Goal: Task Accomplishment & Management: Manage account settings

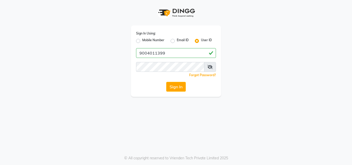
type input "9004011399"
click at [209, 67] on icon at bounding box center [209, 67] width 5 height 4
click at [175, 84] on button "Sign In" at bounding box center [176, 87] width 20 height 10
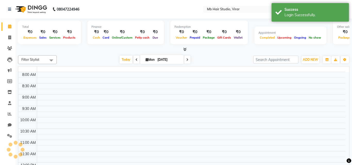
select select "en"
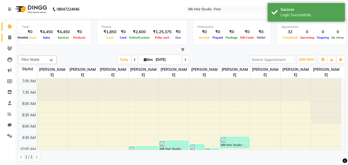
click at [10, 38] on icon at bounding box center [9, 38] width 3 height 4
select select "7979"
select select "service"
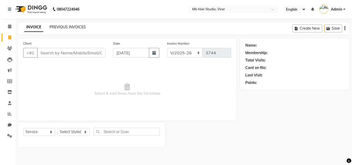
click at [61, 26] on link "PREVIOUS INVOICES" at bounding box center [67, 27] width 36 height 5
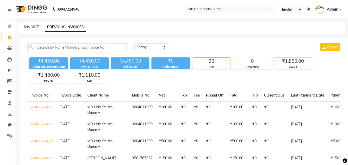
click at [302, 63] on div "₹1,850.00" at bounding box center [293, 61] width 38 height 7
click at [30, 27] on link "INVOICE" at bounding box center [31, 27] width 15 height 5
select select "7979"
select select "service"
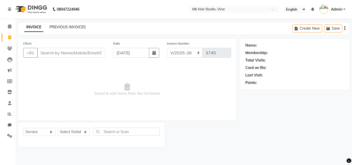
click at [55, 26] on link "PREVIOUS INVOICES" at bounding box center [67, 27] width 36 height 5
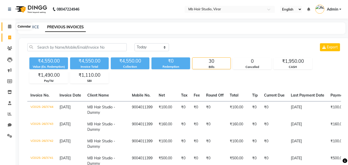
click at [9, 24] on icon at bounding box center [9, 26] width 3 height 4
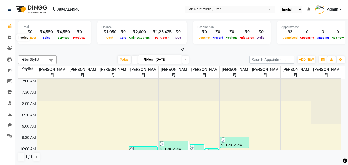
click at [9, 36] on icon at bounding box center [9, 38] width 3 height 4
select select "service"
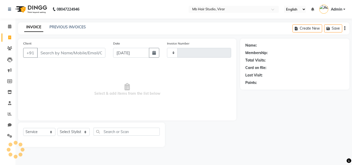
type input "3745"
select select "7979"
click at [74, 26] on link "PREVIOUS INVOICES" at bounding box center [67, 27] width 36 height 5
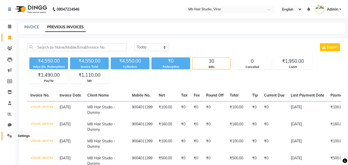
click at [10, 135] on icon at bounding box center [9, 136] width 5 height 4
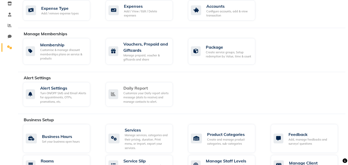
scroll to position [11, 0]
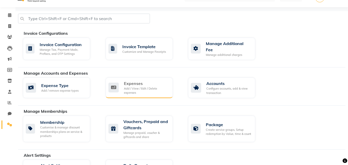
click at [139, 87] on div "Add / View / Edit / Delete expenses" at bounding box center [146, 91] width 45 height 9
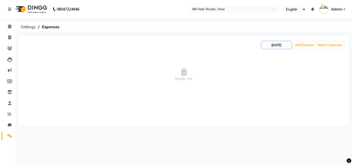
click at [277, 47] on input "[DATE]" at bounding box center [276, 44] width 30 height 7
select select "9"
select select "2025"
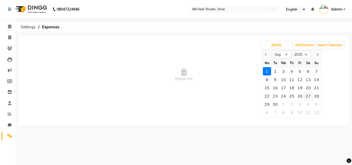
click at [307, 97] on div "27" at bounding box center [308, 96] width 8 height 8
type input "[DATE]"
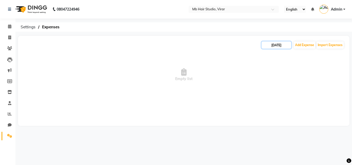
click at [275, 46] on input "[DATE]" at bounding box center [276, 44] width 30 height 7
select select "9"
select select "2025"
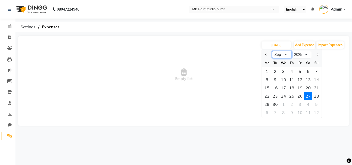
click at [283, 56] on select "Jan Feb Mar Apr May Jun [DATE] Aug Sep Oct Nov Dec" at bounding box center [282, 55] width 20 height 8
select select "8"
click at [272, 51] on select "Jan Feb Mar Apr May Jun [DATE] Aug Sep Oct Nov Dec" at bounding box center [282, 55] width 20 height 8
click at [285, 105] on div "27" at bounding box center [283, 104] width 8 height 8
type input "[DATE]"
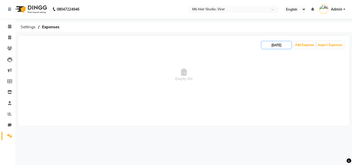
click at [277, 45] on input "[DATE]" at bounding box center [276, 44] width 30 height 7
select select "8"
select select "2025"
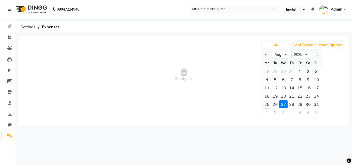
click at [269, 106] on div "25" at bounding box center [267, 104] width 8 height 8
type input "[DATE]"
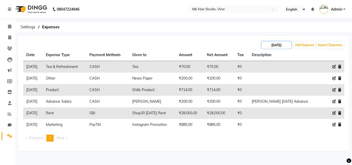
click at [273, 45] on input "[DATE]" at bounding box center [276, 44] width 30 height 7
select select "8"
select select "2025"
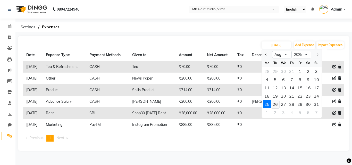
click at [276, 104] on div "26" at bounding box center [275, 104] width 8 height 8
type input "[DATE]"
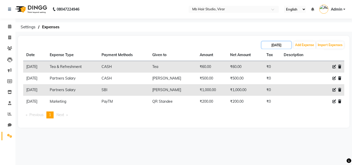
click at [275, 45] on input "[DATE]" at bounding box center [276, 44] width 30 height 7
select select "8"
select select "2025"
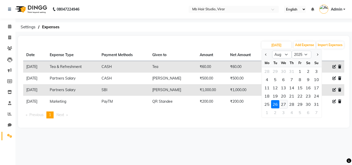
click at [283, 104] on div "27" at bounding box center [283, 104] width 8 height 8
type input "[DATE]"
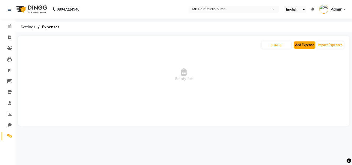
click at [307, 47] on button "Add Expense" at bounding box center [305, 44] width 22 height 7
select select "1"
select select "7122"
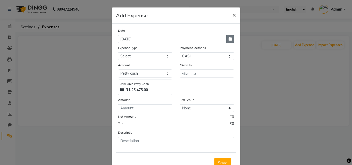
click at [231, 37] on button "button" at bounding box center [230, 39] width 8 height 8
select select "9"
select select "2025"
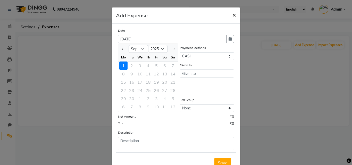
click at [233, 15] on span "×" at bounding box center [234, 15] width 4 height 8
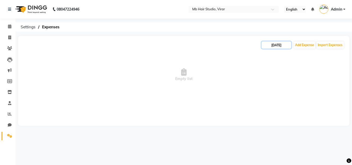
click at [268, 47] on input "[DATE]" at bounding box center [276, 44] width 30 height 7
select select "8"
select select "2025"
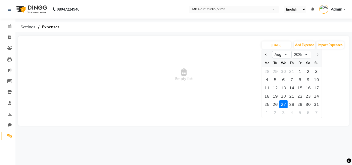
click at [276, 104] on div "26" at bounding box center [275, 104] width 8 height 8
type input "[DATE]"
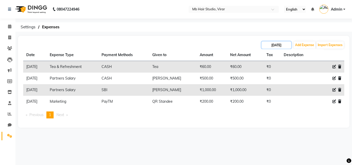
click at [278, 44] on input "[DATE]" at bounding box center [276, 44] width 30 height 7
select select "8"
select select "2025"
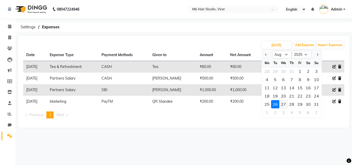
click at [282, 104] on div "27" at bounding box center [283, 104] width 8 height 8
type input "[DATE]"
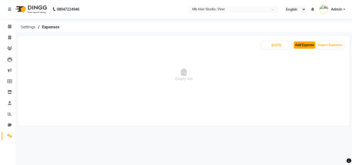
click at [303, 43] on button "Add Expense" at bounding box center [305, 44] width 22 height 7
select select "1"
select select "7122"
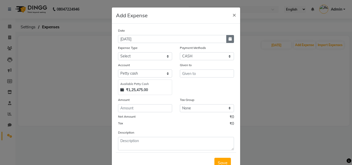
click at [231, 37] on button "button" at bounding box center [230, 39] width 8 height 8
select select "9"
select select "2025"
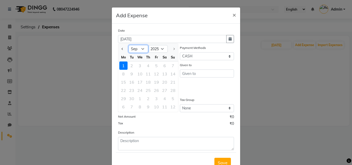
click at [139, 49] on select "Jan Feb Mar Apr May Jun [DATE] Aug Sep" at bounding box center [139, 49] width 20 height 8
select select "8"
click at [129, 45] on select "Jan Feb Mar Apr May Jun [DATE] Aug Sep" at bounding box center [139, 49] width 20 height 8
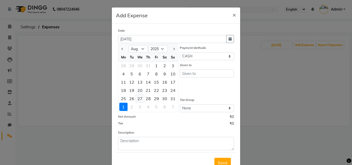
click at [136, 98] on div "27" at bounding box center [140, 99] width 8 height 8
type input "[DATE]"
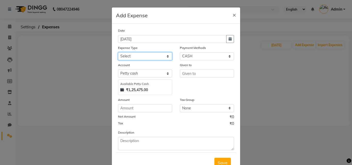
click at [141, 57] on select "Select Advance Salary Bank charges Cash transfer to bank Client Snacks Clinical…" at bounding box center [145, 56] width 54 height 8
select select "23534"
click at [118, 52] on select "Select Advance Salary Bank charges Cash transfer to bank Client Snacks Clinical…" at bounding box center [145, 56] width 54 height 8
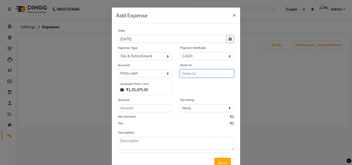
click at [198, 72] on input "text" at bounding box center [207, 74] width 54 height 8
type input "Tea"
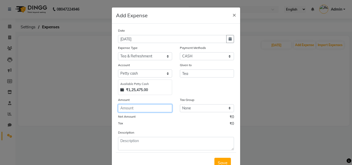
click at [141, 109] on input "number" at bounding box center [145, 108] width 54 height 8
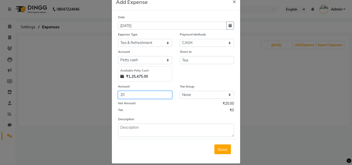
scroll to position [19, 0]
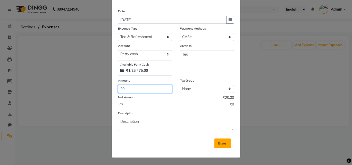
type input "20"
click at [223, 143] on span "Save" at bounding box center [223, 143] width 10 height 5
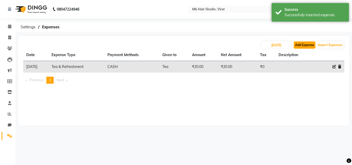
click at [305, 45] on button "Add Expense" at bounding box center [305, 44] width 22 height 7
select select "1"
select select "7122"
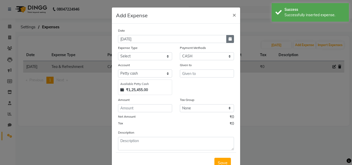
click at [230, 40] on button "button" at bounding box center [230, 39] width 8 height 8
select select "9"
select select "2025"
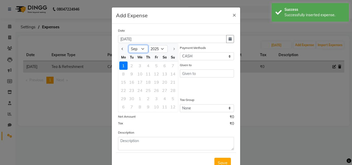
click at [140, 47] on select "Jan Feb Mar Apr May Jun [DATE] Aug Sep" at bounding box center [139, 49] width 20 height 8
select select "8"
click at [129, 45] on select "Jan Feb Mar Apr May Jun [DATE] Aug Sep" at bounding box center [139, 49] width 20 height 8
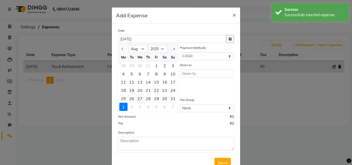
click at [139, 100] on div "27" at bounding box center [140, 99] width 8 height 8
type input "[DATE]"
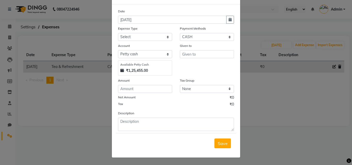
click at [224, 146] on button "Save" at bounding box center [222, 144] width 16 height 10
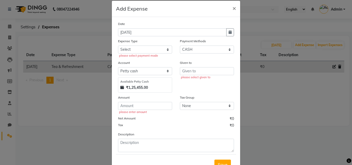
scroll to position [0, 0]
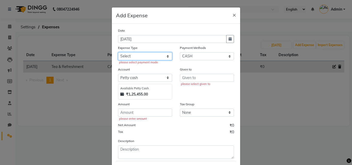
click at [142, 56] on select "Select Advance Salary Bank charges Cash transfer to bank Client Snacks Clinical…" at bounding box center [145, 56] width 54 height 8
select select "23527"
click at [118, 52] on select "Select Advance Salary Bank charges Cash transfer to bank Client Snacks Clinical…" at bounding box center [145, 56] width 54 height 8
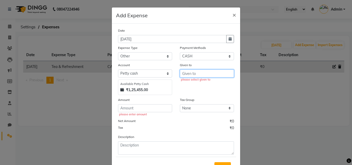
click at [194, 74] on input "text" at bounding box center [207, 74] width 54 height 8
type input "1"
type input "Prasad"
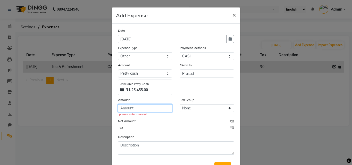
click at [145, 109] on input "number" at bounding box center [145, 108] width 54 height 8
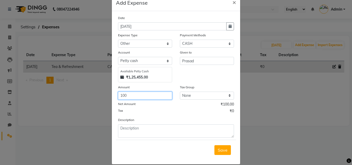
scroll to position [19, 0]
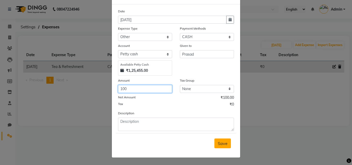
type input "100"
click at [220, 144] on span "Save" at bounding box center [223, 143] width 10 height 5
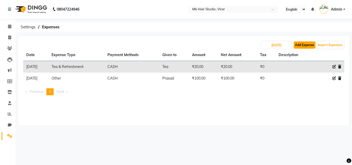
click at [302, 46] on button "Add Expense" at bounding box center [305, 44] width 22 height 7
select select "1"
select select "7122"
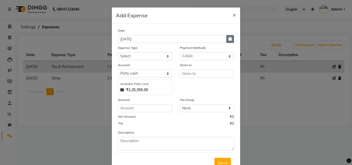
click at [230, 37] on icon "button" at bounding box center [230, 39] width 3 height 4
select select "9"
select select "2025"
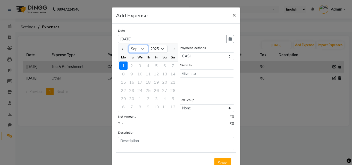
click at [140, 47] on select "Jan Feb Mar Apr May Jun [DATE] Aug Sep" at bounding box center [139, 49] width 20 height 8
select select "8"
click at [129, 45] on select "Jan Feb Mar Apr May Jun [DATE] Aug Sep" at bounding box center [139, 49] width 20 height 8
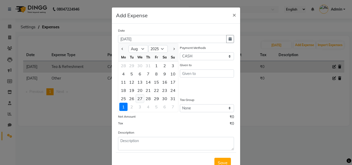
click at [137, 99] on div "27" at bounding box center [140, 99] width 8 height 8
type input "[DATE]"
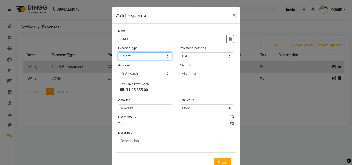
click at [162, 56] on select "Select Advance Salary Bank charges Cash transfer to bank Client Snacks Clinical…" at bounding box center [145, 56] width 54 height 8
select select "23533"
click at [118, 52] on select "Select Advance Salary Bank charges Cash transfer to bank Client Snacks Clinical…" at bounding box center [145, 56] width 54 height 8
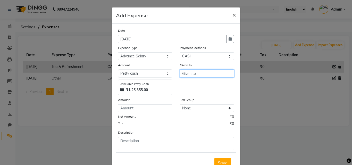
click at [195, 75] on input "text" at bounding box center [207, 74] width 54 height 8
click at [195, 85] on ngb-highlight "Im [PERSON_NAME]" at bounding box center [205, 84] width 38 height 5
type input "[PERSON_NAME]"
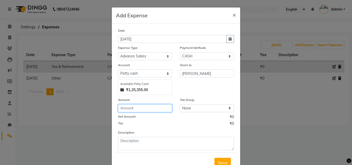
click at [151, 108] on input "number" at bounding box center [145, 108] width 54 height 8
type input "300"
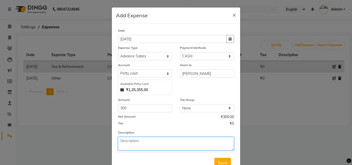
click at [137, 139] on textarea at bounding box center [176, 143] width 116 height 13
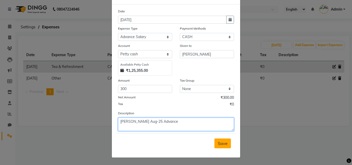
type textarea "[PERSON_NAME] Aug-25 Advance"
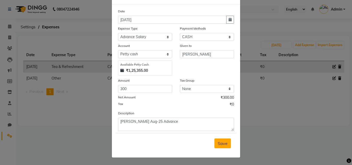
click at [223, 144] on span "Save" at bounding box center [223, 143] width 10 height 5
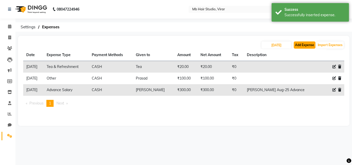
click at [305, 45] on button "Add Expense" at bounding box center [305, 44] width 22 height 7
select select "1"
select select "7122"
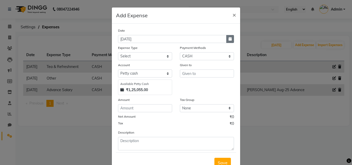
click at [229, 40] on icon "button" at bounding box center [230, 39] width 3 height 4
select select "9"
select select "2025"
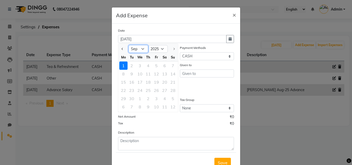
click at [141, 49] on select "Jan Feb Mar Apr May Jun [DATE] Aug Sep" at bounding box center [139, 49] width 20 height 8
select select "8"
click at [129, 45] on select "Jan Feb Mar Apr May Jun [DATE] Aug Sep" at bounding box center [139, 49] width 20 height 8
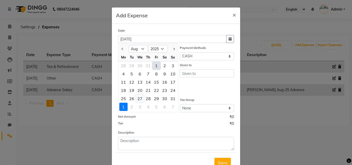
click at [140, 98] on div "27" at bounding box center [140, 99] width 8 height 8
type input "[DATE]"
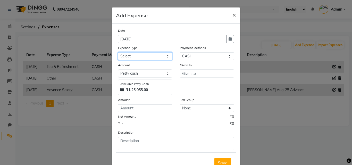
click at [148, 56] on select "Select Advance Salary Bank charges Cash transfer to bank Client Snacks Clinical…" at bounding box center [145, 56] width 54 height 8
select select "23546"
click at [118, 52] on select "Select Advance Salary Bank charges Cash transfer to bank Client Snacks Clinical…" at bounding box center [145, 56] width 54 height 8
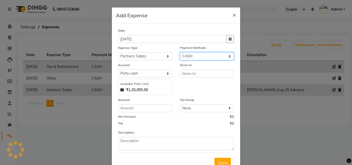
click at [195, 57] on select "Select [PERSON_NAME] PayTM SBI Credit Card CASH" at bounding box center [207, 56] width 54 height 8
select select "124"
click at [180, 52] on select "Select [PERSON_NAME] PayTM SBI Credit Card CASH" at bounding box center [207, 56] width 54 height 8
select select "7123"
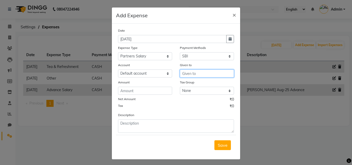
click at [195, 75] on input "text" at bounding box center [207, 74] width 54 height 8
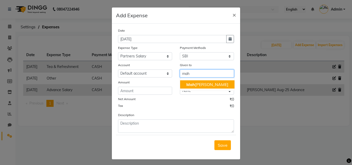
click at [195, 83] on ngb-highlight "[PERSON_NAME]" at bounding box center [207, 84] width 42 height 5
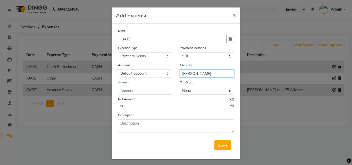
type input "[PERSON_NAME]"
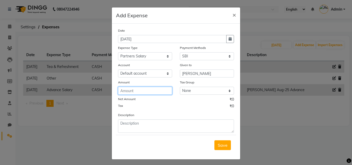
click at [148, 90] on input "number" at bounding box center [145, 91] width 54 height 8
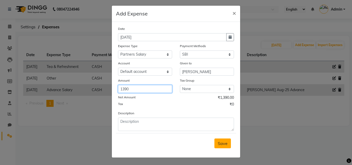
type input "1390"
click at [222, 145] on span "Save" at bounding box center [223, 143] width 10 height 5
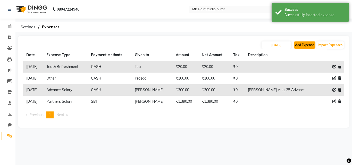
click at [303, 45] on button "Add Expense" at bounding box center [305, 44] width 22 height 7
select select "1"
select select "7122"
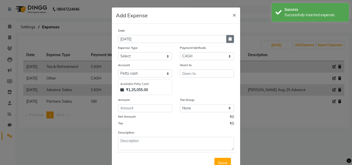
click at [228, 41] on button "button" at bounding box center [230, 39] width 8 height 8
select select "9"
select select "2025"
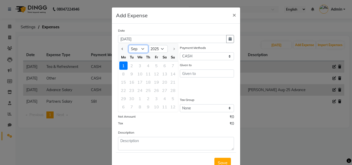
click at [141, 50] on select "Jan Feb Mar Apr May Jun [DATE] Aug Sep" at bounding box center [139, 49] width 20 height 8
select select "8"
click at [129, 45] on select "Jan Feb Mar Apr May Jun [DATE] Aug Sep" at bounding box center [139, 49] width 20 height 8
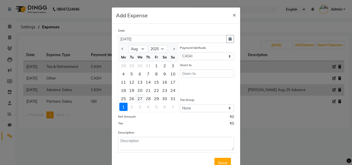
click at [137, 98] on div "27" at bounding box center [140, 99] width 8 height 8
type input "[DATE]"
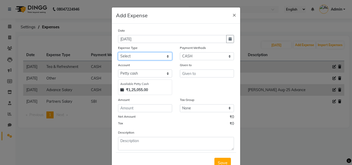
click at [145, 58] on select "Select Advance Salary Bank charges Cash transfer to bank Client Snacks Clinical…" at bounding box center [145, 56] width 54 height 8
select select "23546"
click at [118, 52] on select "Select Advance Salary Bank charges Cash transfer to bank Client Snacks Clinical…" at bounding box center [145, 56] width 54 height 8
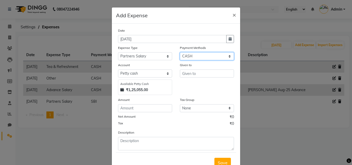
click at [202, 55] on select "Select [PERSON_NAME] PayTM SBI Credit Card CASH" at bounding box center [207, 56] width 54 height 8
select select "6"
click at [180, 52] on select "Select [PERSON_NAME] PayTM SBI Credit Card CASH" at bounding box center [207, 56] width 54 height 8
select select "7123"
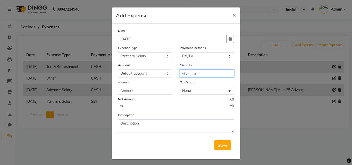
click at [191, 75] on input "text" at bounding box center [207, 74] width 54 height 8
type input "[PERSON_NAME]"
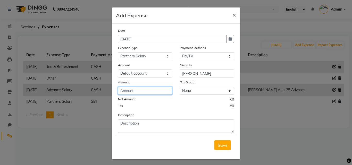
click at [145, 92] on input "number" at bounding box center [145, 91] width 54 height 8
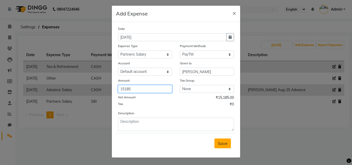
type input "15185"
click at [218, 141] on span "Save" at bounding box center [223, 143] width 10 height 5
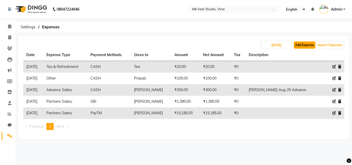
click at [305, 46] on button "Add Expense" at bounding box center [305, 44] width 22 height 7
select select "1"
select select "7122"
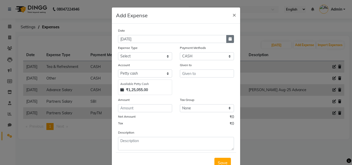
click at [226, 37] on button "button" at bounding box center [230, 39] width 8 height 8
select select "9"
select select "2025"
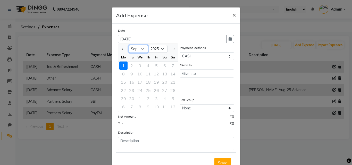
click at [145, 49] on select "Jan Feb Mar Apr May Jun [DATE] Aug Sep" at bounding box center [139, 49] width 20 height 8
select select "8"
click at [129, 45] on select "Jan Feb Mar Apr May Jun [DATE] Aug Sep" at bounding box center [139, 49] width 20 height 8
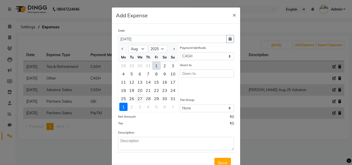
click at [137, 95] on div "27" at bounding box center [140, 99] width 8 height 8
type input "[DATE]"
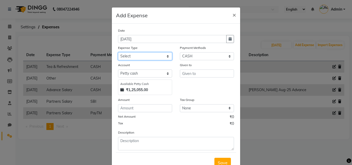
click at [146, 57] on select "Select Advance Salary Bank charges Cash transfer to bank Client Snacks Clinical…" at bounding box center [145, 56] width 54 height 8
select select "23533"
click at [118, 52] on select "Select Advance Salary Bank charges Cash transfer to bank Client Snacks Clinical…" at bounding box center [145, 56] width 54 height 8
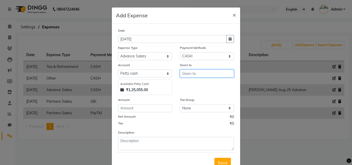
click at [196, 73] on input "text" at bounding box center [207, 74] width 54 height 8
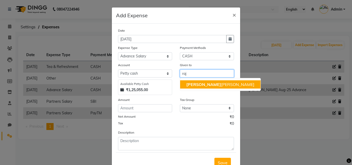
click at [198, 84] on ngb-highlight "[PERSON_NAME]" at bounding box center [220, 84] width 68 height 5
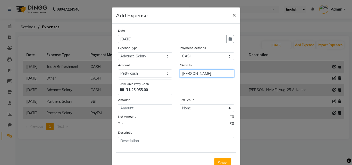
type input "[PERSON_NAME]"
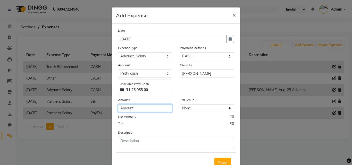
click at [149, 108] on input "number" at bounding box center [145, 108] width 54 height 8
type input "100"
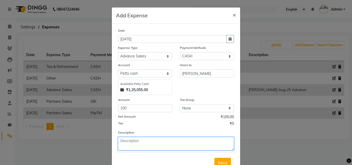
click at [139, 140] on textarea at bounding box center [176, 143] width 116 height 13
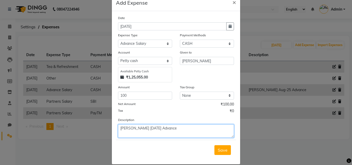
scroll to position [19, 0]
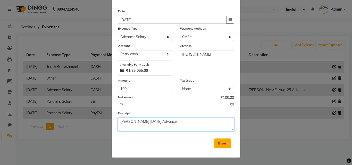
type textarea "[PERSON_NAME] [DATE] Advance"
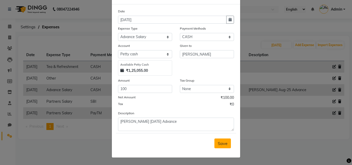
click at [221, 143] on span "Save" at bounding box center [223, 143] width 10 height 5
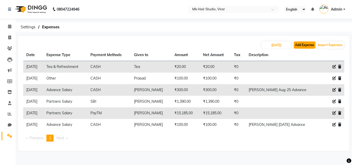
click at [306, 47] on button "Add Expense" at bounding box center [305, 44] width 22 height 7
select select "1"
select select "7122"
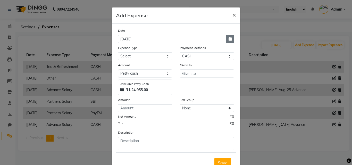
click at [230, 40] on button "button" at bounding box center [230, 39] width 8 height 8
select select "9"
select select "2025"
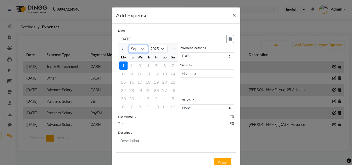
click at [141, 49] on select "Jan Feb Mar Apr May Jun [DATE] Aug Sep" at bounding box center [139, 49] width 20 height 8
select select "8"
click at [129, 45] on select "Jan Feb Mar Apr May Jun [DATE] Aug Sep" at bounding box center [139, 49] width 20 height 8
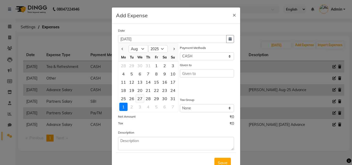
click at [140, 98] on div "27" at bounding box center [140, 99] width 8 height 8
type input "[DATE]"
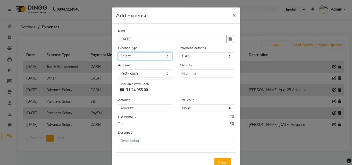
click at [155, 56] on select "Select Advance Salary Bank charges Cash transfer to bank Client Snacks Clinical…" at bounding box center [145, 56] width 54 height 8
select select "23533"
click at [118, 52] on select "Select Advance Salary Bank charges Cash transfer to bank Client Snacks Clinical…" at bounding box center [145, 56] width 54 height 8
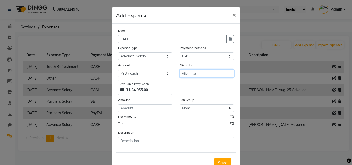
click at [198, 73] on input "text" at bounding box center [207, 74] width 54 height 8
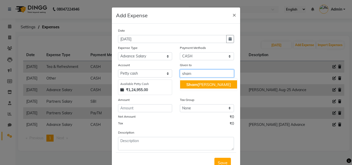
click at [206, 85] on ngb-highlight "Sham [PERSON_NAME]" at bounding box center [208, 84] width 45 height 5
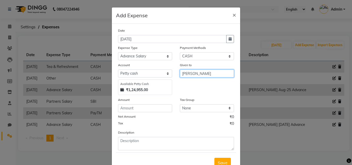
type input "[PERSON_NAME]"
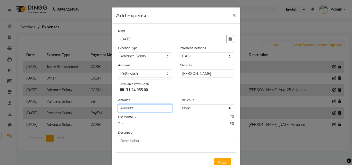
click at [137, 108] on input "number" at bounding box center [145, 108] width 54 height 8
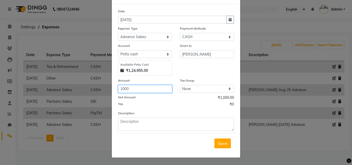
type input "1000"
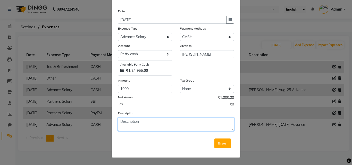
click at [147, 119] on textarea at bounding box center [176, 124] width 116 height 13
paste textarea "[PERSON_NAME] [DATE] Advance"
type textarea "[PERSON_NAME] [DATE] Advance"
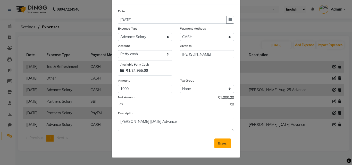
click at [219, 141] on span "Save" at bounding box center [223, 143] width 10 height 5
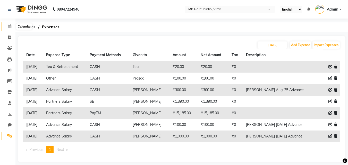
click at [10, 27] on icon at bounding box center [9, 26] width 3 height 4
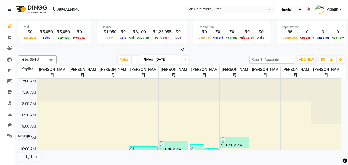
click at [8, 136] on icon at bounding box center [9, 136] width 5 height 4
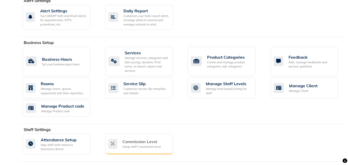
scroll to position [89, 0]
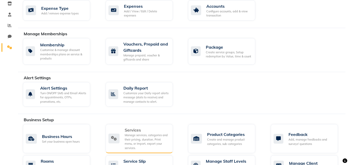
click at [138, 133] on div "Manage services, categories and their pricing, duration. Print menu, or import,…" at bounding box center [147, 141] width 44 height 17
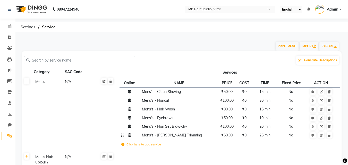
click at [165, 138] on td "Mens's - [PERSON_NAME] Trimming" at bounding box center [178, 135] width 77 height 9
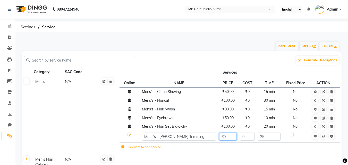
click at [224, 137] on input "60" at bounding box center [228, 137] width 18 height 8
type input "70"
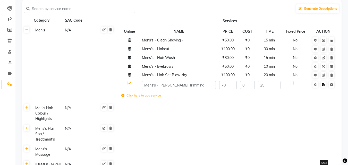
click at [324, 86] on link at bounding box center [323, 84] width 5 height 6
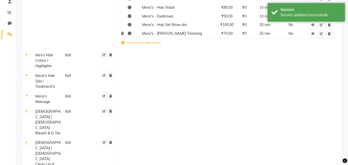
scroll to position [103, 0]
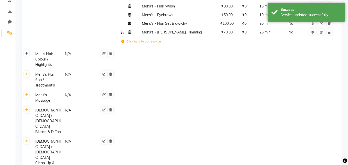
click at [28, 55] on link at bounding box center [26, 53] width 5 height 6
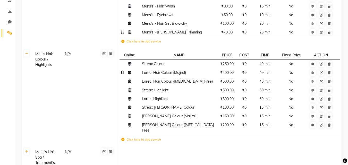
click at [185, 74] on span "Loreal Hair Colour (Majiral)" at bounding box center [164, 72] width 44 height 5
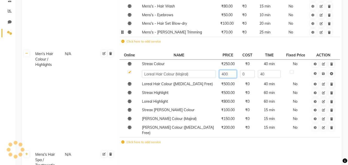
click at [223, 72] on input "400" at bounding box center [228, 74] width 18 height 8
type input "500"
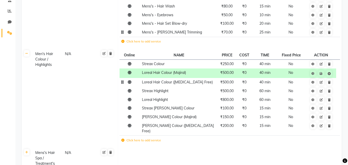
click at [226, 85] on td "₹500.00" at bounding box center [226, 82] width 19 height 9
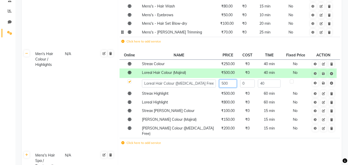
click at [224, 83] on input "500" at bounding box center [228, 84] width 18 height 8
type input "600"
click at [322, 84] on icon at bounding box center [323, 83] width 3 height 3
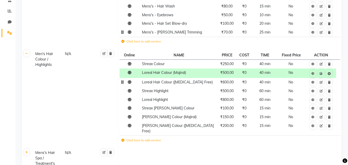
click at [182, 83] on span "Loreal Hair Colour ([MEDICAL_DATA] Free)" at bounding box center [177, 82] width 71 height 5
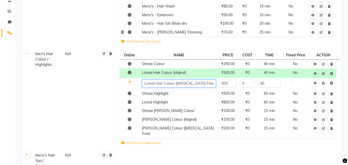
scroll to position [129, 0]
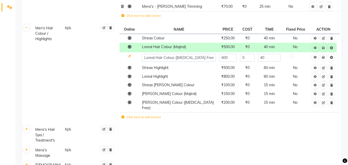
click at [151, 113] on td "Click here to add service" at bounding box center [188, 118] width 137 height 11
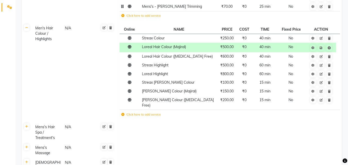
click at [152, 112] on label "Click here to add service" at bounding box center [141, 114] width 40 height 5
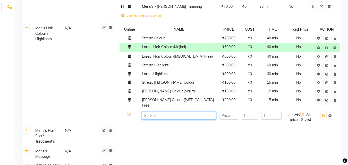
click at [167, 112] on input at bounding box center [179, 116] width 74 height 8
paste input "Loreal Hair Colour ([MEDICAL_DATA] Free)"
type input "Streax Hair Colour ([MEDICAL_DATA] Free)"
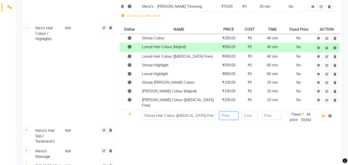
click at [233, 112] on input "number" at bounding box center [228, 116] width 19 height 8
type input "400"
click at [324, 112] on button "button" at bounding box center [323, 115] width 5 height 7
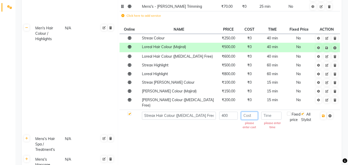
click at [252, 112] on input "number" at bounding box center [249, 116] width 17 height 8
type input "0"
click at [280, 112] on input "number" at bounding box center [271, 116] width 20 height 8
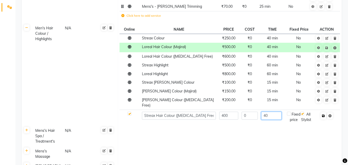
type input "40"
click at [322, 114] on icon "button" at bounding box center [323, 115] width 3 height 3
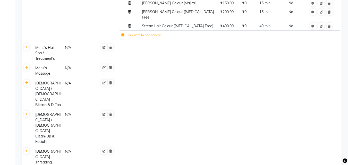
scroll to position [243, 0]
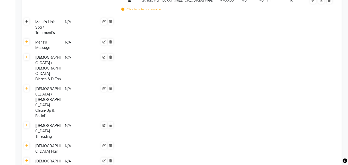
click at [27, 20] on icon at bounding box center [26, 21] width 3 height 3
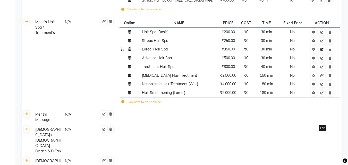
click at [322, 48] on icon at bounding box center [321, 49] width 3 height 3
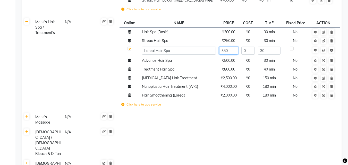
click at [234, 48] on input "350" at bounding box center [228, 51] width 19 height 8
type input "3"
type input "400"
click at [325, 47] on link at bounding box center [323, 50] width 5 height 6
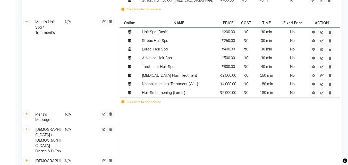
scroll to position [268, 0]
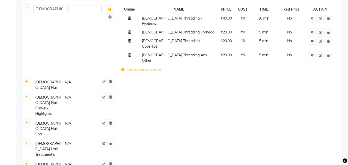
scroll to position [449, 0]
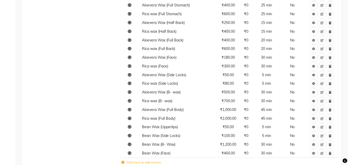
scroll to position [732, 0]
click at [164, 124] on span "Bean Wax (Upperlips)" at bounding box center [160, 126] width 36 height 5
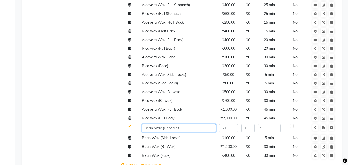
click at [184, 124] on input "Bean Wax (Upperlips)" at bounding box center [179, 128] width 74 height 8
click at [145, 160] on td "Click here to add service" at bounding box center [188, 165] width 137 height 11
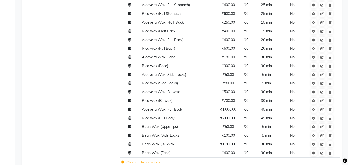
click at [145, 158] on td "Click here to add service" at bounding box center [187, 163] width 134 height 11
click at [149, 160] on label "Click here to add service" at bounding box center [141, 162] width 40 height 5
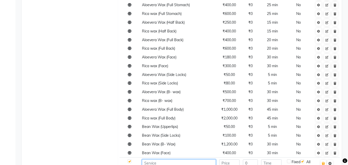
click at [161, 159] on input at bounding box center [179, 163] width 74 height 8
paste input "Bean Wax (Upperlips)"
type input "Bean Wax (Other)"
click at [231, 159] on input "number" at bounding box center [229, 163] width 20 height 8
type input "50"
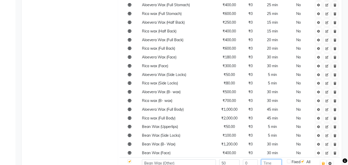
click at [272, 159] on input "number" at bounding box center [271, 163] width 20 height 8
type input "5"
click at [323, 160] on button "button" at bounding box center [323, 163] width 5 height 7
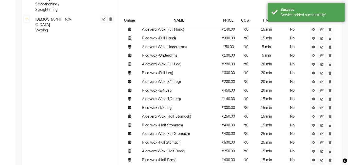
scroll to position [655, 0]
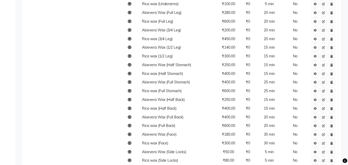
type input "7"
type input "800"
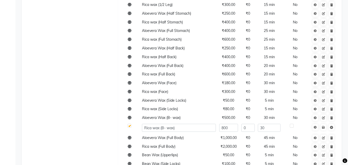
click at [62, 72] on td "[DEMOGRAPHIC_DATA] Waxing N/A" at bounding box center [75, 59] width 86 height 295
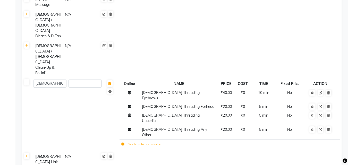
scroll to position [384, 0]
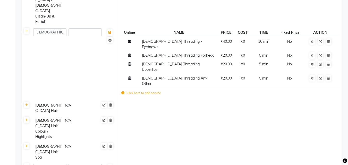
scroll to position [409, 0]
click at [24, 163] on link at bounding box center [26, 166] width 5 height 6
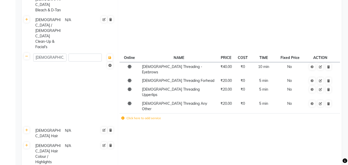
scroll to position [358, 0]
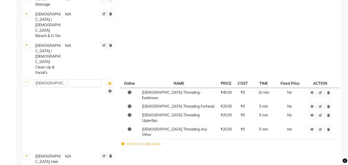
click at [135, 142] on label "Click here to add service" at bounding box center [141, 144] width 40 height 5
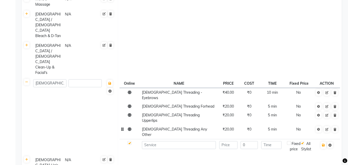
click at [170, 127] on span "[DEMOGRAPHIC_DATA] Threading Any Other" at bounding box center [174, 132] width 65 height 10
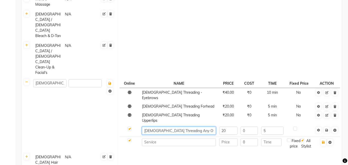
click at [192, 127] on input "[DEMOGRAPHIC_DATA] Threading Any Other" at bounding box center [179, 131] width 74 height 8
click at [178, 90] on span "[DEMOGRAPHIC_DATA] Threading - Eyebrows" at bounding box center [172, 95] width 60 height 10
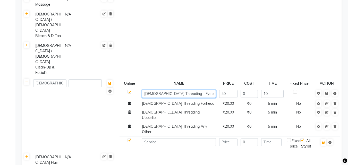
click at [193, 90] on input "[DEMOGRAPHIC_DATA] Threading - Eyebrows" at bounding box center [179, 94] width 74 height 8
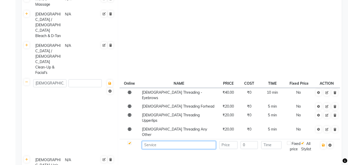
click at [163, 141] on input at bounding box center [179, 145] width 74 height 8
paste input "[DEMOGRAPHIC_DATA] Threading - Eyebrows"
click at [173, 141] on input "[DEMOGRAPHIC_DATA] Threading - Eyebrows" at bounding box center [179, 145] width 74 height 8
type input "Bean Wax - Eyebrows"
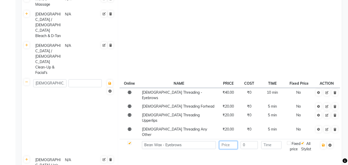
click at [235, 141] on input "number" at bounding box center [228, 145] width 18 height 8
type input "100"
click at [266, 141] on input "number" at bounding box center [271, 145] width 20 height 8
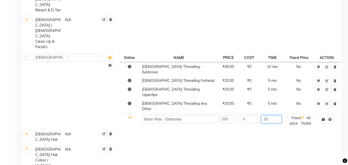
type input "10"
click at [323, 118] on icon "button" at bounding box center [323, 119] width 3 height 3
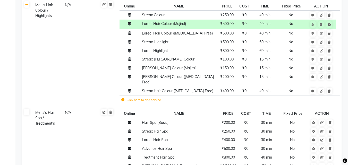
scroll to position [0, 0]
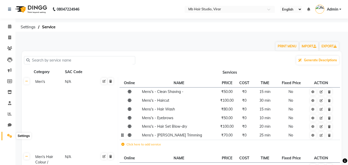
click at [9, 136] on icon at bounding box center [9, 136] width 5 height 4
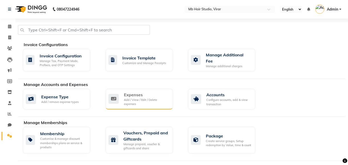
click at [142, 101] on div "Add / View / Edit / Delete expenses" at bounding box center [146, 102] width 45 height 9
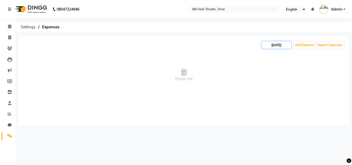
click at [275, 43] on input "[DATE]" at bounding box center [276, 44] width 30 height 7
select select "9"
select select "2025"
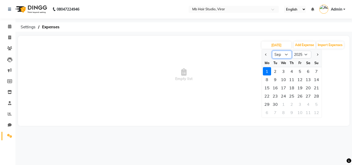
click at [283, 54] on select "Jan Feb Mar Apr May Jun [DATE] Aug Sep Oct Nov Dec" at bounding box center [282, 55] width 20 height 8
select select "8"
click at [272, 51] on select "Jan Feb Mar Apr May Jun [DATE] Aug Sep Oct Nov Dec" at bounding box center [282, 55] width 20 height 8
click at [285, 105] on div "27" at bounding box center [283, 104] width 8 height 8
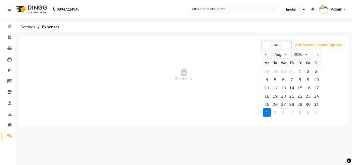
type input "[DATE]"
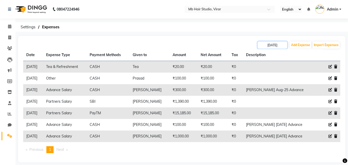
scroll to position [5, 0]
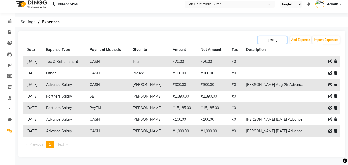
click at [275, 38] on input "[DATE]" at bounding box center [273, 39] width 30 height 7
select select "8"
select select "2025"
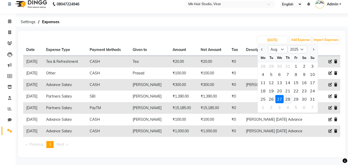
click at [290, 100] on div "28" at bounding box center [288, 99] width 8 height 8
type input "[DATE]"
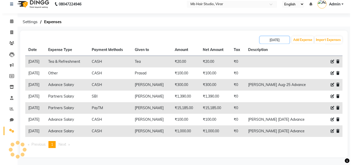
scroll to position [0, 0]
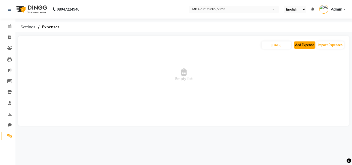
click at [306, 46] on button "Add Expense" at bounding box center [305, 44] width 22 height 7
select select "1"
select select "7122"
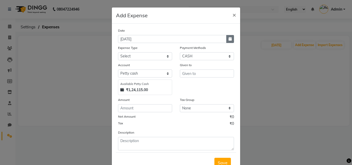
click at [230, 38] on button "button" at bounding box center [230, 39] width 8 height 8
select select "9"
select select "2025"
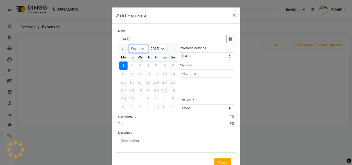
click at [141, 49] on select "Jan Feb Mar Apr May Jun [DATE] Aug Sep" at bounding box center [139, 49] width 20 height 8
select select "8"
click at [129, 45] on select "Jan Feb Mar Apr May Jun [DATE] Aug Sep" at bounding box center [139, 49] width 20 height 8
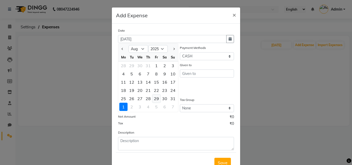
click at [157, 97] on div "29" at bounding box center [156, 99] width 8 height 8
type input "[DATE]"
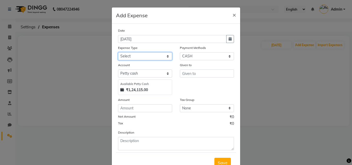
click at [160, 56] on select "Select Advance Salary Bank charges Cash transfer to bank Client Snacks Clinical…" at bounding box center [145, 56] width 54 height 8
select select "23534"
click at [118, 52] on select "Select Advance Salary Bank charges Cash transfer to bank Client Snacks Clinical…" at bounding box center [145, 56] width 54 height 8
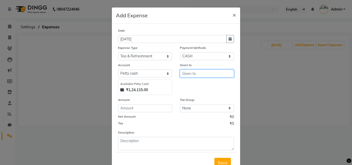
click at [195, 73] on input "text" at bounding box center [207, 74] width 54 height 8
type input "Tea"
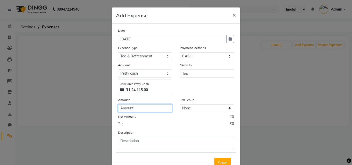
click at [147, 105] on input "number" at bounding box center [145, 108] width 54 height 8
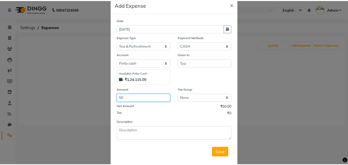
scroll to position [19, 0]
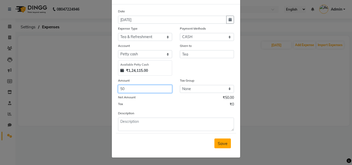
type input "50"
click at [221, 142] on span "Save" at bounding box center [223, 143] width 10 height 5
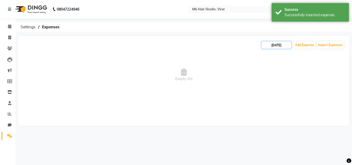
click at [277, 44] on input "[DATE]" at bounding box center [276, 44] width 30 height 7
select select "8"
select select "2025"
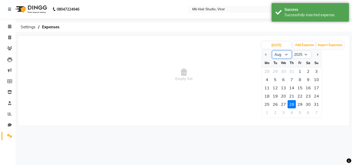
click at [283, 54] on select "Jan Feb Mar Apr May Jun [DATE] Aug Sep Oct Nov Dec" at bounding box center [282, 55] width 20 height 8
select select "9"
click at [272, 51] on select "Jan Feb Mar Apr May Jun [DATE] Aug Sep Oct Nov Dec" at bounding box center [282, 55] width 20 height 8
click at [267, 72] on div "1" at bounding box center [267, 71] width 8 height 8
type input "[DATE]"
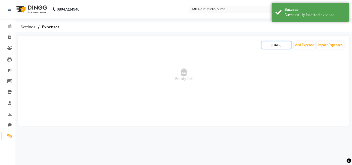
click at [278, 45] on input "[DATE]" at bounding box center [276, 44] width 30 height 7
select select "9"
select select "2025"
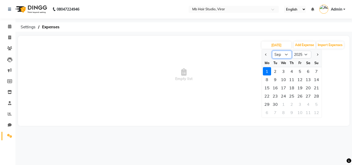
click at [285, 53] on select "Jan Feb Mar Apr May Jun [DATE] Aug Sep Oct Nov Dec" at bounding box center [282, 55] width 20 height 8
select select "8"
click at [272, 51] on select "Jan Feb Mar Apr May Jun [DATE] Aug Sep Oct Nov Dec" at bounding box center [282, 55] width 20 height 8
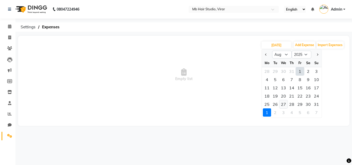
click at [282, 104] on div "27" at bounding box center [283, 104] width 8 height 8
type input "[DATE]"
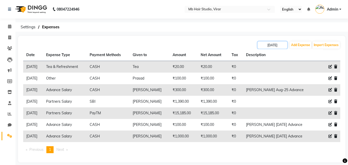
scroll to position [5, 0]
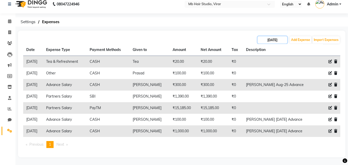
click at [276, 38] on input "[DATE]" at bounding box center [273, 39] width 30 height 7
select select "8"
select select "2025"
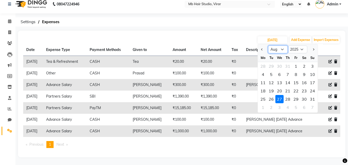
click at [283, 49] on select "Jan Feb Mar Apr May Jun [DATE] Aug Sep Oct Nov Dec" at bounding box center [278, 50] width 20 height 8
select select "9"
click at [268, 46] on select "Jan Feb Mar Apr May Jun [DATE] Aug Sep Oct Nov Dec" at bounding box center [278, 50] width 20 height 8
click at [306, 89] on div "27" at bounding box center [304, 91] width 8 height 8
type input "[DATE]"
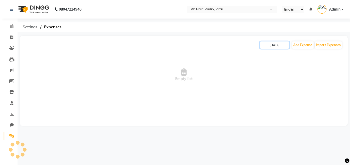
scroll to position [0, 0]
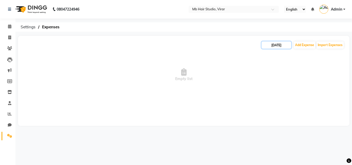
click at [277, 46] on input "[DATE]" at bounding box center [276, 44] width 30 height 7
select select "9"
select select "2025"
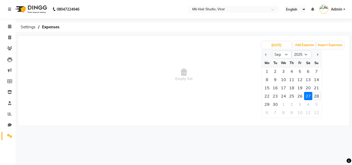
click at [317, 97] on div "28" at bounding box center [316, 96] width 8 height 8
type input "[DATE]"
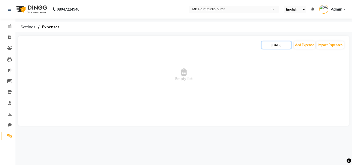
click at [276, 47] on input "[DATE]" at bounding box center [276, 44] width 30 height 7
select select "9"
select select "2025"
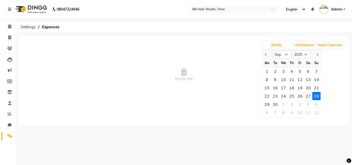
click at [306, 98] on div "27" at bounding box center [308, 96] width 8 height 8
type input "[DATE]"
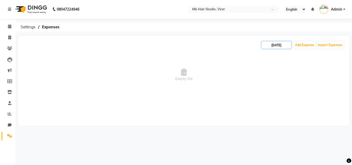
click at [280, 44] on input "[DATE]" at bounding box center [276, 44] width 30 height 7
select select "9"
select select "2025"
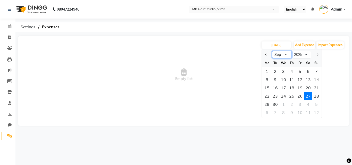
click at [285, 54] on select "Jan Feb Mar Apr May Jun [DATE] Aug Sep Oct Nov Dec" at bounding box center [282, 55] width 20 height 8
select select "8"
click at [272, 51] on select "Jan Feb Mar Apr May Jun [DATE] Aug Sep Oct Nov Dec" at bounding box center [282, 55] width 20 height 8
click at [293, 105] on div "28" at bounding box center [292, 104] width 8 height 8
type input "[DATE]"
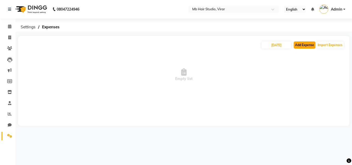
click at [305, 42] on button "Add Expense" at bounding box center [305, 44] width 22 height 7
select select "1"
select select "7122"
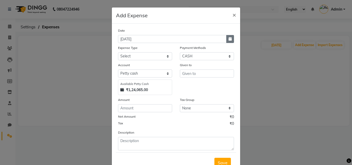
click at [229, 39] on icon "button" at bounding box center [230, 39] width 3 height 4
select select "9"
select select "2025"
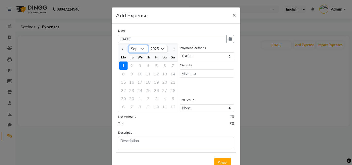
click at [136, 46] on select "Jan Feb Mar Apr May Jun [DATE] Aug Sep" at bounding box center [139, 49] width 20 height 8
click at [301, 77] on ngb-modal-window "Add Expense × Date [DATE] Jan Feb Mar Apr May Jun [DATE] Aug [DATE] 2016 2017 2…" at bounding box center [176, 82] width 352 height 165
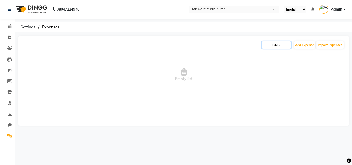
click at [279, 46] on input "[DATE]" at bounding box center [276, 44] width 30 height 7
select select "8"
select select "2025"
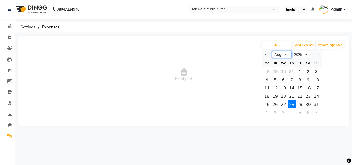
click at [280, 57] on select "Jan Feb Mar Apr May Jun [DATE] Aug Sep Oct Nov Dec" at bounding box center [282, 55] width 20 height 8
select select "6"
click at [272, 51] on select "Jan Feb Mar Apr May Jun [DATE] Aug Sep Oct Nov Dec" at bounding box center [282, 55] width 20 height 8
click at [306, 103] on div "28" at bounding box center [308, 104] width 8 height 8
type input "[DATE]"
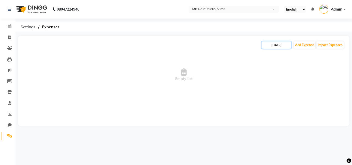
click at [275, 44] on input "[DATE]" at bounding box center [276, 44] width 30 height 7
select select "6"
select select "2025"
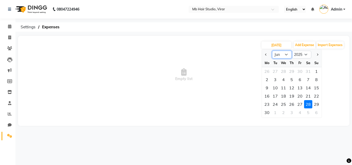
click at [286, 54] on select "Jan Feb Mar Apr May Jun [DATE] Aug Sep Oct Nov Dec" at bounding box center [282, 55] width 20 height 8
select select "7"
click at [272, 51] on select "Jan Feb Mar Apr May Jun [DATE] Aug Sep Oct Nov Dec" at bounding box center [282, 55] width 20 height 8
click at [268, 103] on div "28" at bounding box center [267, 104] width 8 height 8
type input "[DATE]"
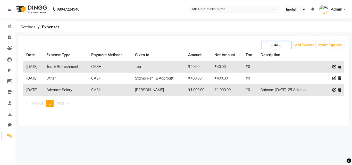
click at [281, 44] on input "[DATE]" at bounding box center [276, 44] width 30 height 7
select select "7"
select select "2025"
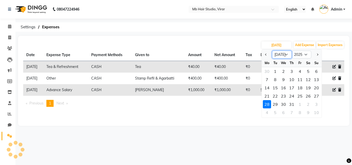
click at [281, 53] on select "Jan Feb Mar Apr May Jun [DATE] Aug Sep Oct Nov Dec" at bounding box center [282, 55] width 20 height 8
select select "8"
click at [272, 51] on select "Jan Feb Mar Apr May Jun [DATE] Aug Sep Oct Nov Dec" at bounding box center [282, 55] width 20 height 8
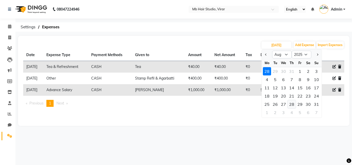
click at [291, 106] on div "28" at bounding box center [292, 104] width 8 height 8
type input "[DATE]"
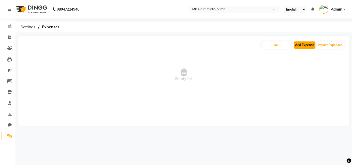
click at [300, 46] on button "Add Expense" at bounding box center [305, 44] width 22 height 7
select select "1"
select select "7122"
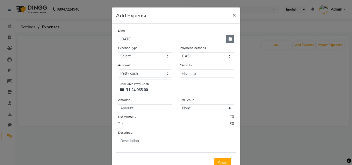
click at [229, 36] on button "button" at bounding box center [230, 39] width 8 height 8
select select "9"
select select "2025"
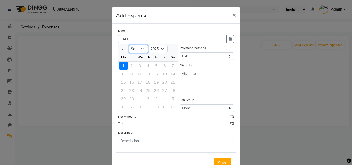
click at [141, 50] on select "Jan Feb Mar Apr May Jun [DATE] Aug Sep" at bounding box center [139, 49] width 20 height 8
select select "8"
click at [129, 45] on select "Jan Feb Mar Apr May Jun [DATE] Aug Sep" at bounding box center [139, 49] width 20 height 8
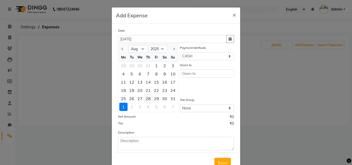
click at [149, 98] on div "28" at bounding box center [148, 99] width 8 height 8
type input "[DATE]"
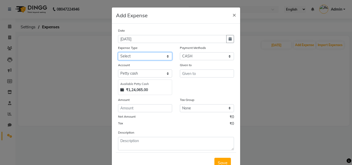
click at [134, 55] on select "Select Advance Salary Bank charges Cash transfer to bank Client Snacks Clinical…" at bounding box center [145, 56] width 54 height 8
select select "23534"
click at [118, 52] on select "Select Advance Salary Bank charges Cash transfer to bank Client Snacks Clinical…" at bounding box center [145, 56] width 54 height 8
